Goal: Information Seeking & Learning: Learn about a topic

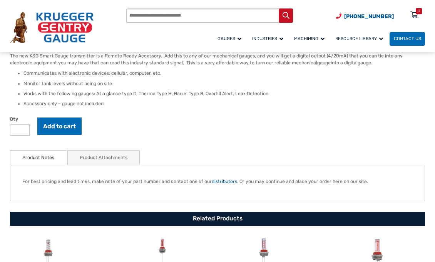
scroll to position [231, 0]
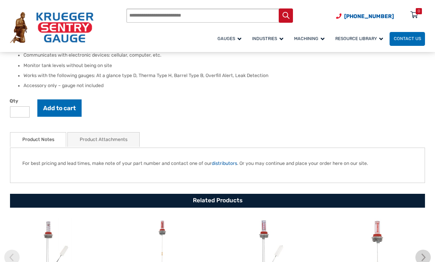
click at [36, 146] on link "Product Notes" at bounding box center [38, 139] width 32 height 14
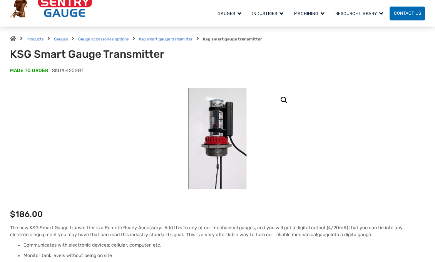
scroll to position [0, 0]
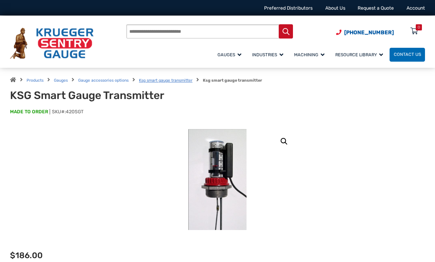
click at [176, 79] on link "Ksg smart gauge transmitter" at bounding box center [165, 80] width 53 height 5
